Goal: Find specific page/section: Find specific page/section

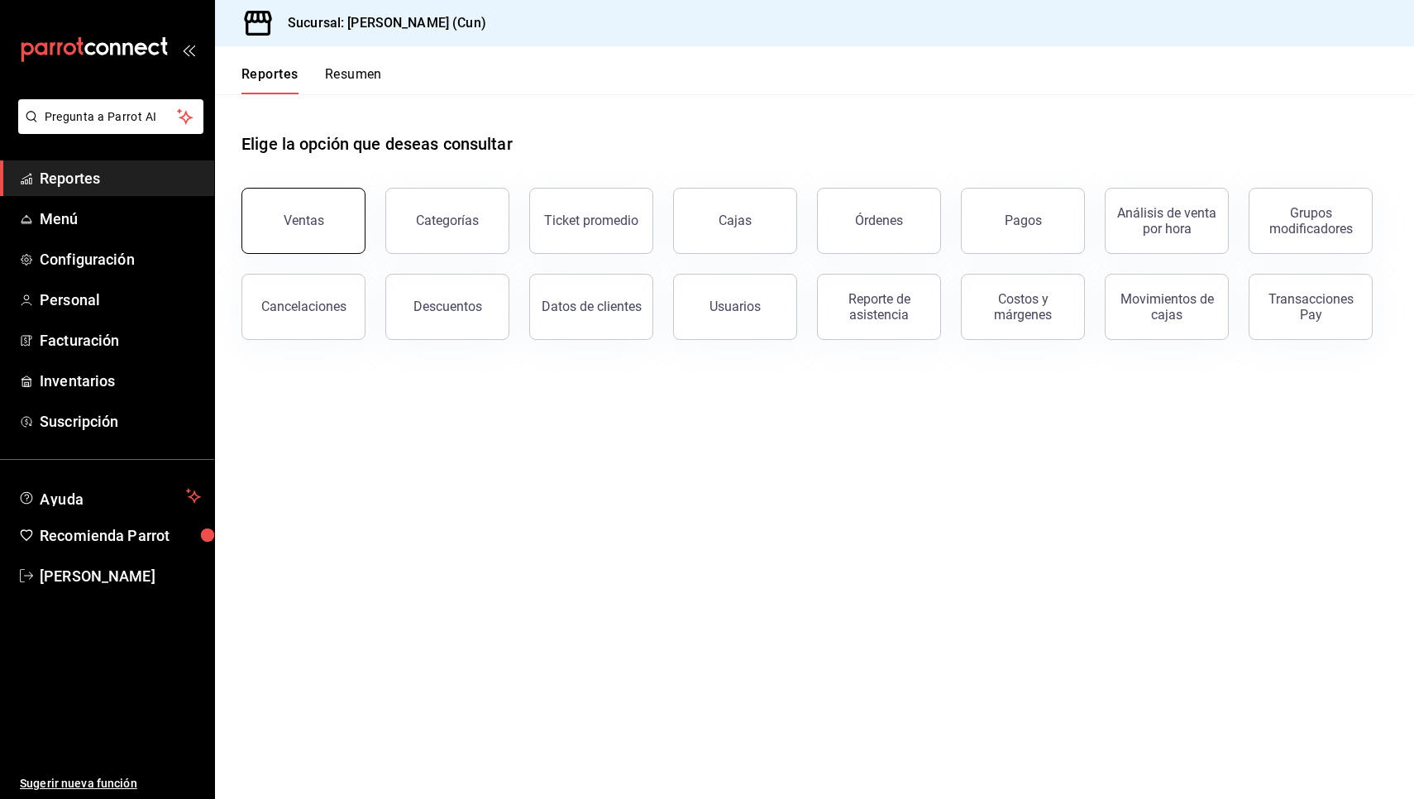
click at [320, 218] on div "Ventas" at bounding box center [304, 220] width 41 height 16
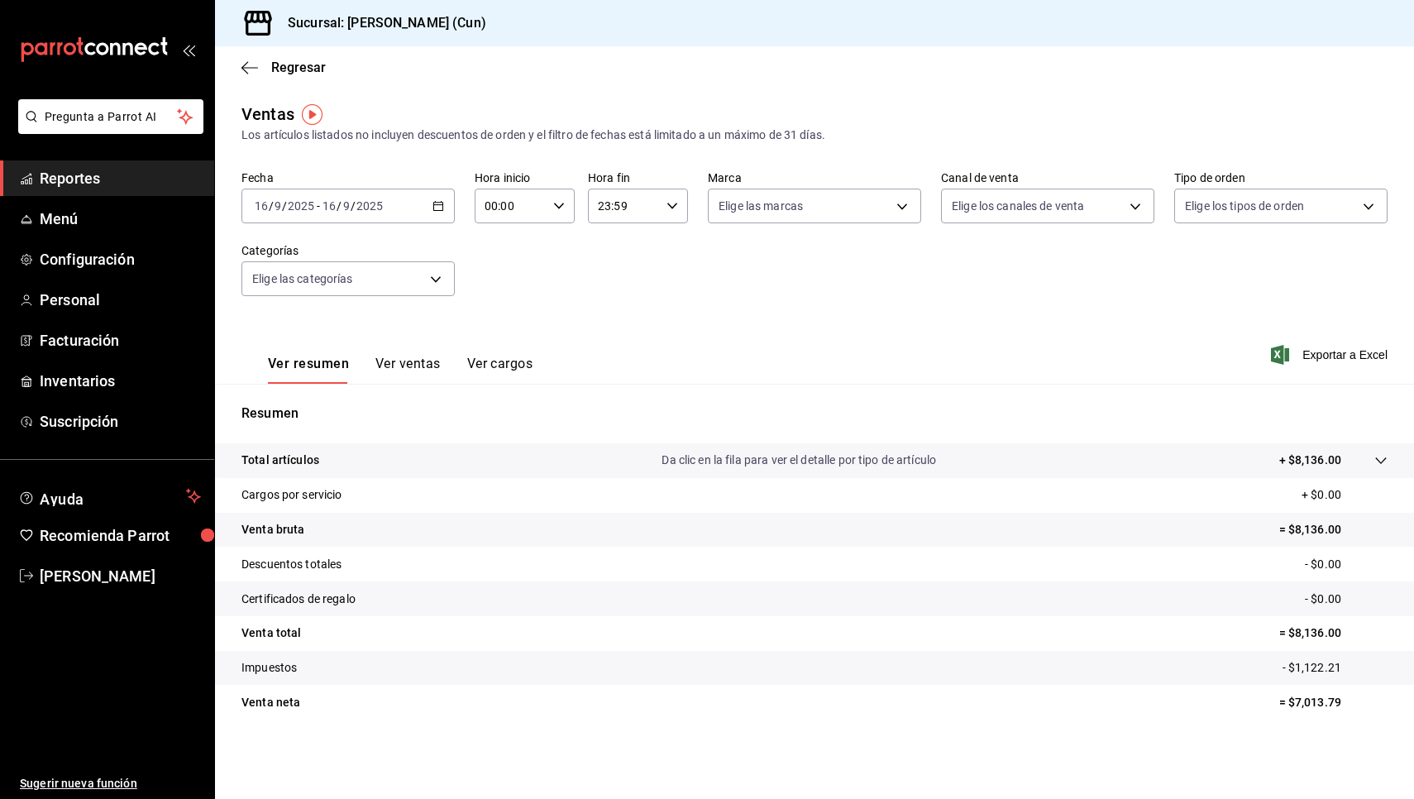
click at [108, 180] on span "Reportes" at bounding box center [120, 178] width 161 height 22
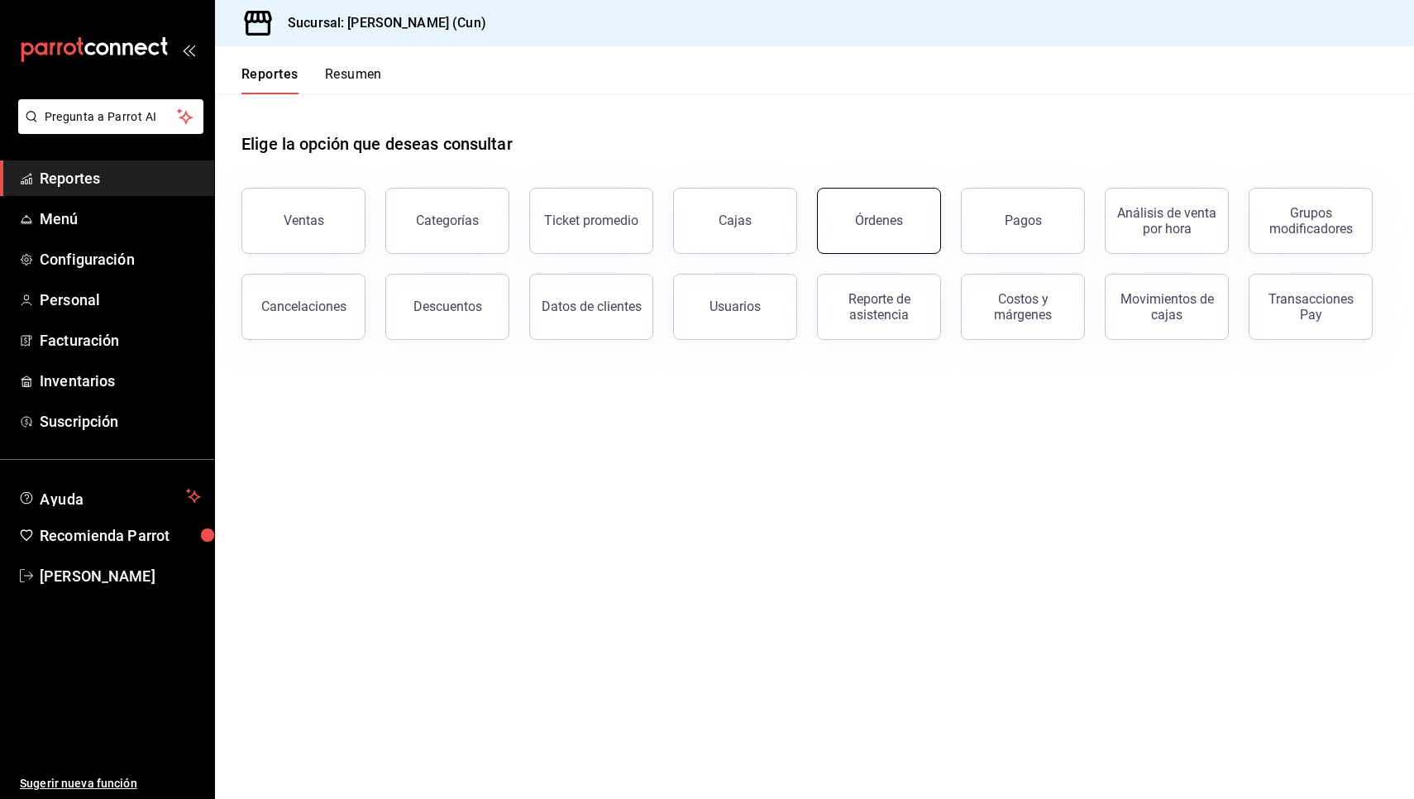
click at [877, 228] on button "Órdenes" at bounding box center [879, 221] width 124 height 66
